Goal: Task Accomplishment & Management: Manage account settings

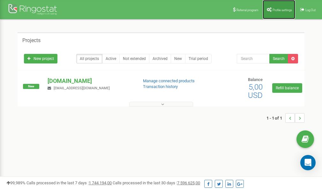
click at [273, 8] on span "Profile settings" at bounding box center [282, 10] width 19 height 4
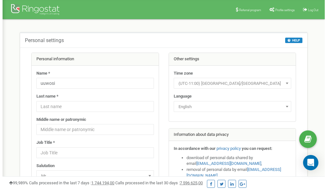
scroll to position [32, 0]
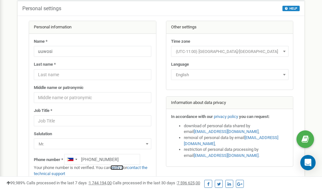
click at [121, 168] on link "verify it" at bounding box center [117, 167] width 13 height 5
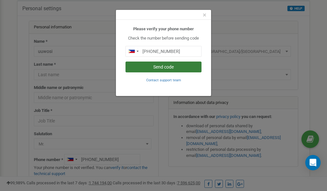
click at [159, 66] on button "Send code" at bounding box center [164, 67] width 76 height 11
